Goal: Information Seeking & Learning: Find specific fact

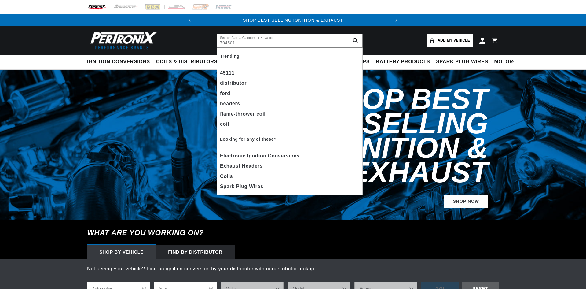
type input "704501"
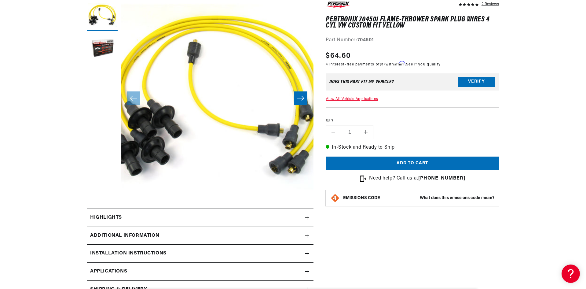
click at [442, 123] on div "QTY Decrease quantity for PerTronix 704501 Flame-Thrower Spark Plug Wires 4 cyl…" at bounding box center [412, 123] width 173 height 32
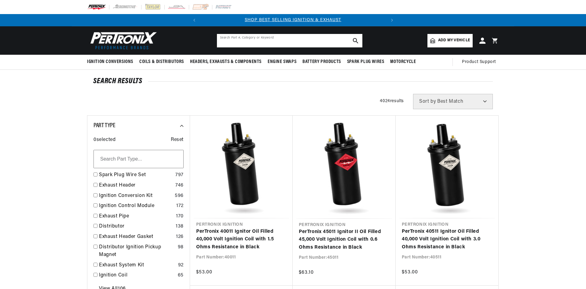
click at [262, 45] on input "text" at bounding box center [289, 40] width 145 height 13
paste input "SBIG1142"
drag, startPoint x: 274, startPoint y: 42, endPoint x: 274, endPoint y: 46, distance: 4.3
click at [274, 45] on input "SBIG1142" at bounding box center [289, 40] width 145 height 13
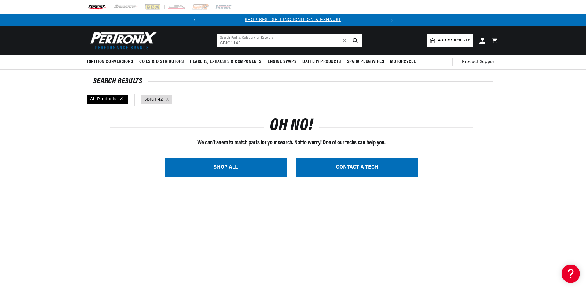
drag, startPoint x: 242, startPoint y: 43, endPoint x: 203, endPoint y: 48, distance: 39.1
click at [203, 46] on header "BETTER SEARCH RESULTS Add your vehicle's year, make, and model to find parts be…" at bounding box center [293, 40] width 442 height 28
click at [230, 42] on input "SBIG1142" at bounding box center [289, 40] width 145 height 13
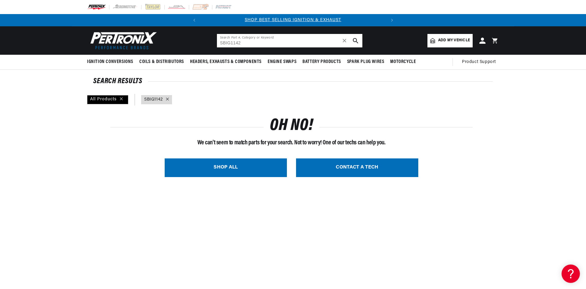
click at [230, 42] on input "SBIG1142" at bounding box center [289, 40] width 145 height 13
click at [231, 42] on input "SBIG1142" at bounding box center [289, 40] width 145 height 13
click at [248, 44] on input "SBIG1142" at bounding box center [289, 40] width 145 height 13
click at [231, 42] on input "SBIG1142" at bounding box center [289, 40] width 145 height 13
type input "SBIt1142"
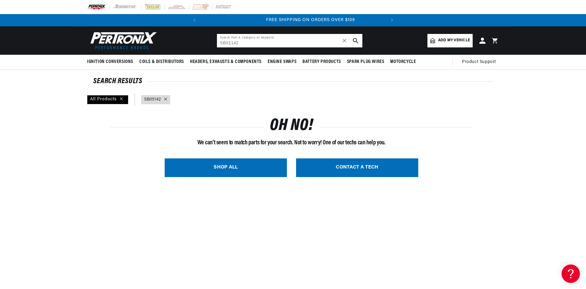
scroll to position [0, 185]
click at [345, 41] on span "✕" at bounding box center [344, 41] width 5 height 0
click at [468, 159] on div "SHOP ALL CONTACT A TECH" at bounding box center [291, 168] width 362 height 28
click at [568, 110] on section "SEARCH RESULTS All Products query : SBIt1142 OH NO! We can't seem to match part…" at bounding box center [293, 280] width 586 height 420
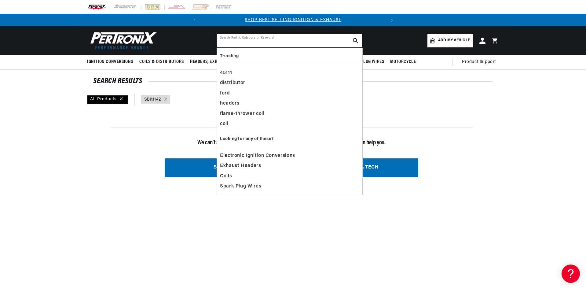
click at [293, 42] on input "text" at bounding box center [289, 40] width 145 height 13
paste input "D130800"
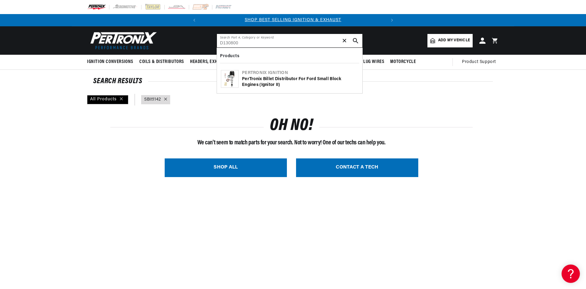
type input "D130800"
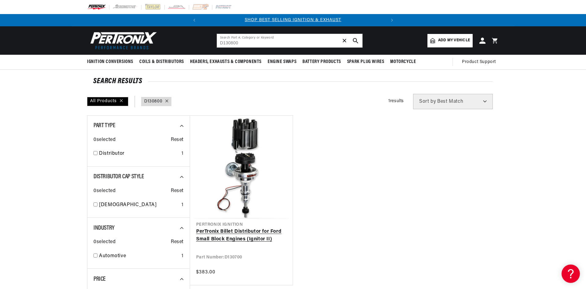
click at [259, 233] on link "PerTronix Billet Distributor for Ford Small Block Engines (Ignitor II)" at bounding box center [241, 236] width 90 height 16
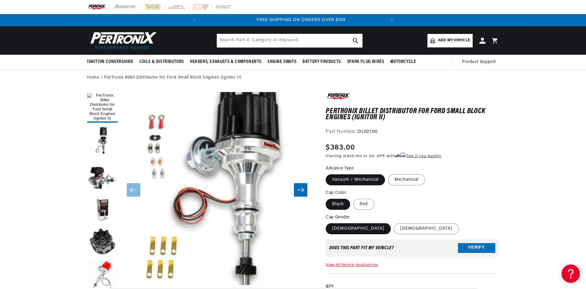
scroll to position [0, 185]
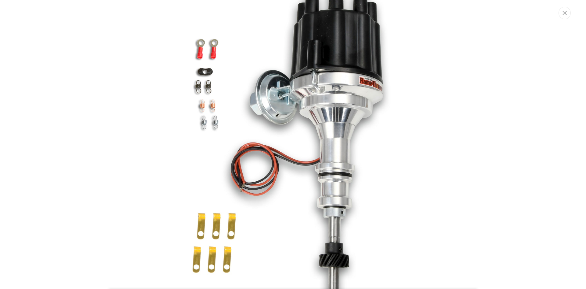
click at [567, 13] on button "Close" at bounding box center [565, 13] width 12 height 13
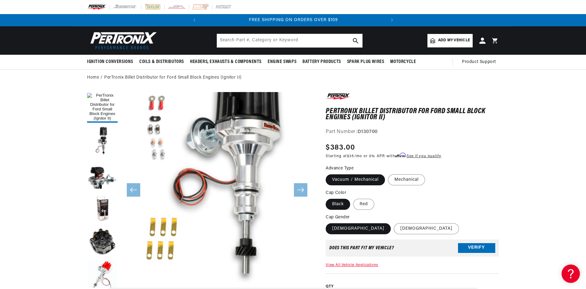
scroll to position [19, 0]
click at [268, 41] on input "text" at bounding box center [289, 40] width 145 height 13
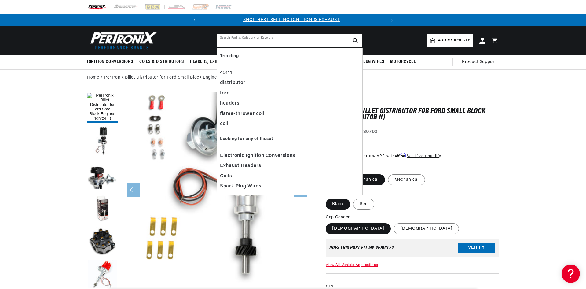
scroll to position [0, 0]
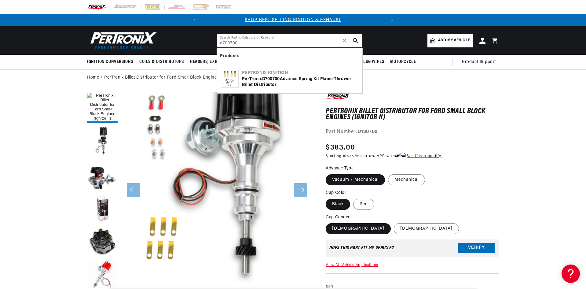
type input "d700700"
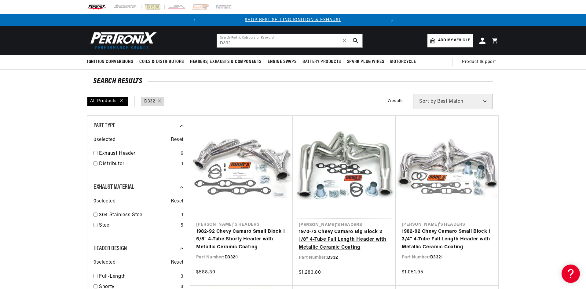
click at [347, 234] on link "1970-72 Chevy Camaro Big Block 2 1/8" 4-Tube Full Length Header with Metallic C…" at bounding box center [344, 240] width 91 height 24
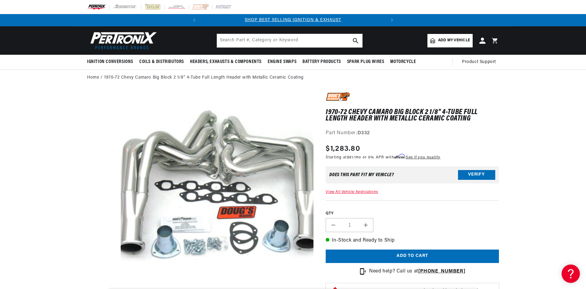
drag, startPoint x: 363, startPoint y: 150, endPoint x: 331, endPoint y: 149, distance: 32.4
click at [331, 149] on div "Regular price $1,283.80" at bounding box center [383, 148] width 115 height 11
click at [407, 116] on h1 "1970-72 Chevy Camaro Big Block 2 1/8" 4-Tube Full Length Header with Metallic C…" at bounding box center [412, 115] width 173 height 13
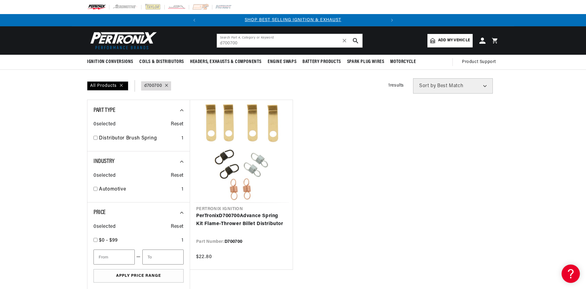
scroll to position [0, 185]
drag, startPoint x: 214, startPoint y: 44, endPoint x: 191, endPoint y: 46, distance: 23.6
click at [191, 46] on header "BETTER SEARCH RESULTS Add your vehicle's year, make, and model to find parts be…" at bounding box center [293, 40] width 442 height 28
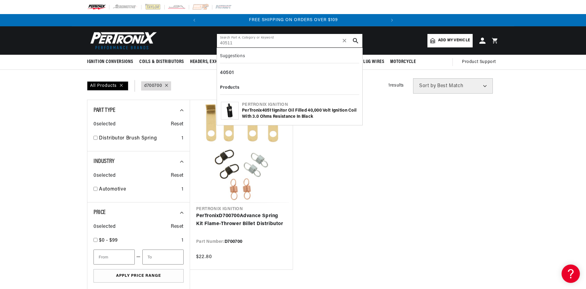
type input "40511"
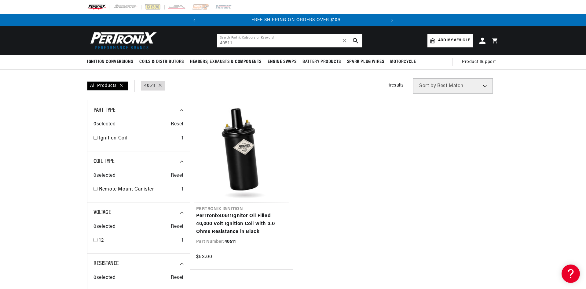
scroll to position [0, 185]
